Goal: Task Accomplishment & Management: Manage account settings

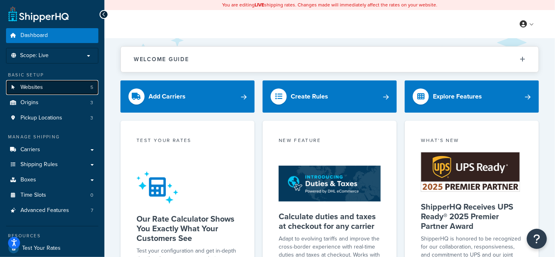
click at [52, 85] on link "Websites 5" at bounding box center [52, 87] width 92 height 15
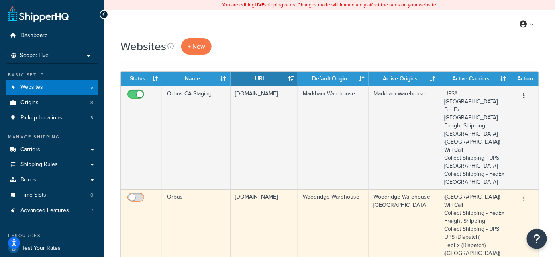
click at [141, 194] on input "checkbox" at bounding box center [137, 199] width 22 height 10
checkbox input "true"
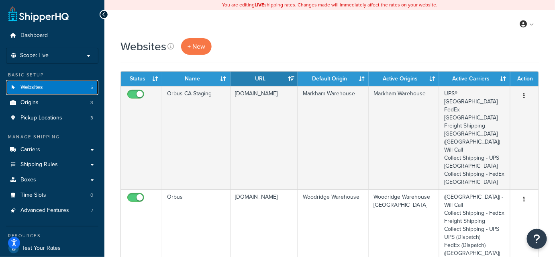
click at [24, 86] on span "Websites" at bounding box center [31, 87] width 22 height 7
click at [229, 46] on div "Websites + New" at bounding box center [329, 46] width 418 height 16
click at [323, 29] on div "My Profile Billing Global Settings Contact Us Logout" at bounding box center [329, 24] width 451 height 28
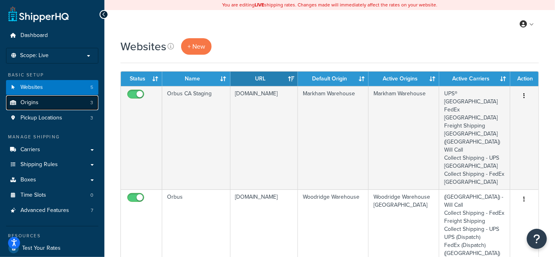
click at [29, 101] on span "Origins" at bounding box center [29, 102] width 18 height 7
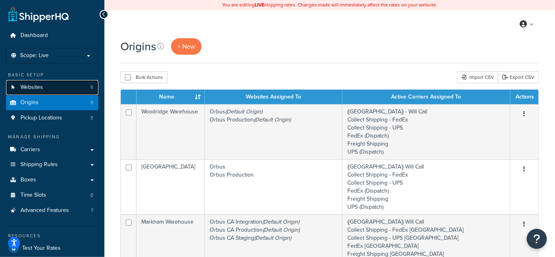
click at [26, 86] on span "Websites" at bounding box center [31, 87] width 22 height 7
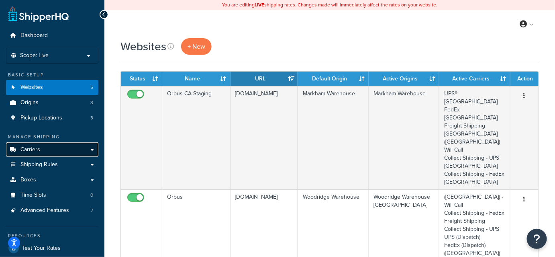
click at [34, 149] on span "Carriers" at bounding box center [30, 149] width 20 height 7
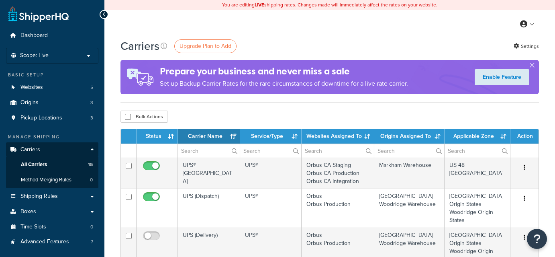
select select "15"
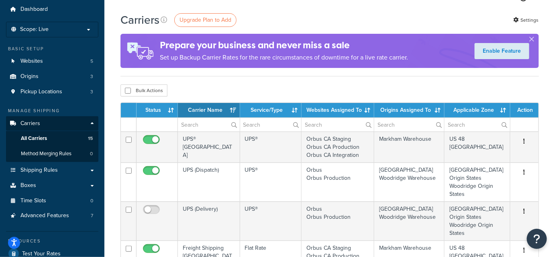
scroll to position [26, 0]
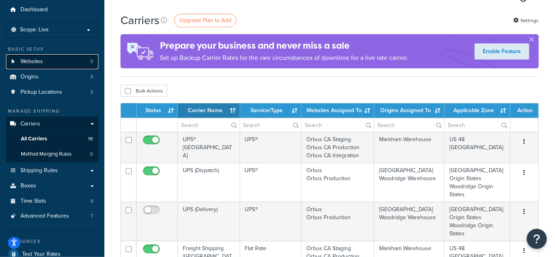
click at [40, 61] on span "Websites" at bounding box center [31, 61] width 22 height 7
